Goal: Find specific page/section: Find specific page/section

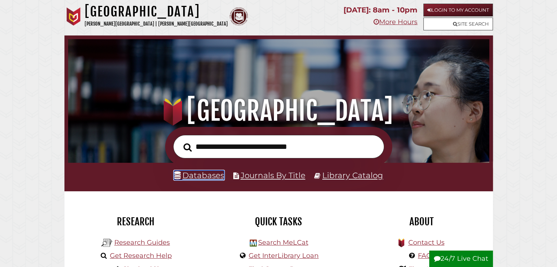
click at [193, 179] on link "Databases" at bounding box center [199, 176] width 50 height 10
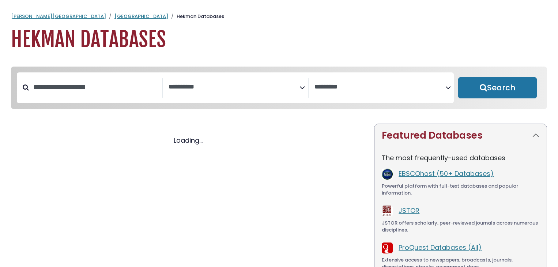
select select "Database Subject Filter"
select select "Database Vendors Filter"
select select "Database Subject Filter"
select select "Database Vendors Filter"
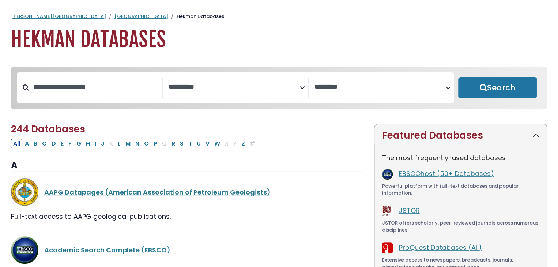
scroll to position [31, 0]
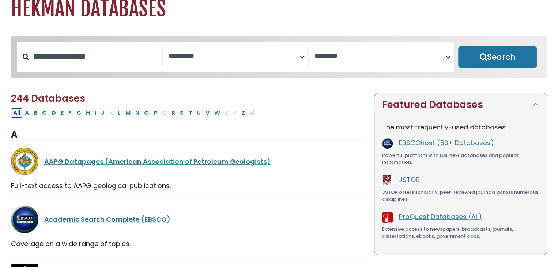
click at [15, 117] on button "All" at bounding box center [16, 113] width 11 height 10
select select "Database Subject Filter"
select select "Database Vendors Filter"
click at [15, 117] on button "All" at bounding box center [16, 113] width 11 height 10
select select "Database Subject Filter"
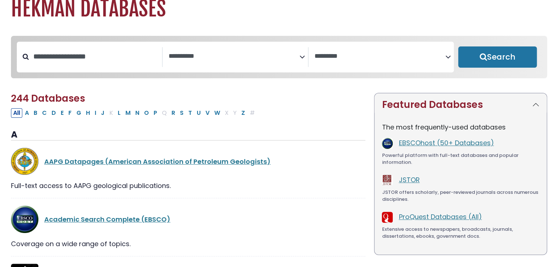
select select "Database Vendors Filter"
click at [154, 116] on button "P" at bounding box center [155, 113] width 8 height 10
select select "Database Subject Filter"
select select "Database Vendors Filter"
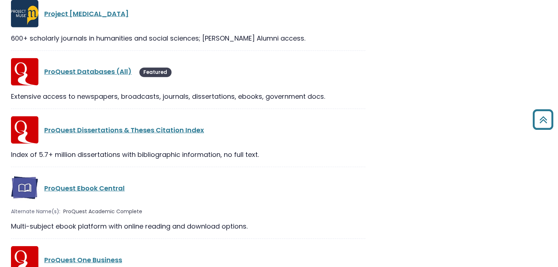
scroll to position [889, 0]
click at [107, 71] on link "ProQuest Databases (All)" at bounding box center [87, 71] width 87 height 9
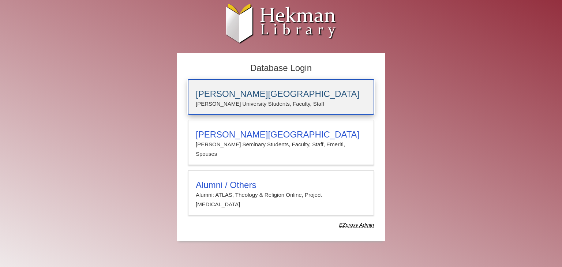
click at [252, 108] on div "Calvin University Calvin University Students, Faculty, Staff" at bounding box center [281, 96] width 186 height 35
